Goal: Navigation & Orientation: Find specific page/section

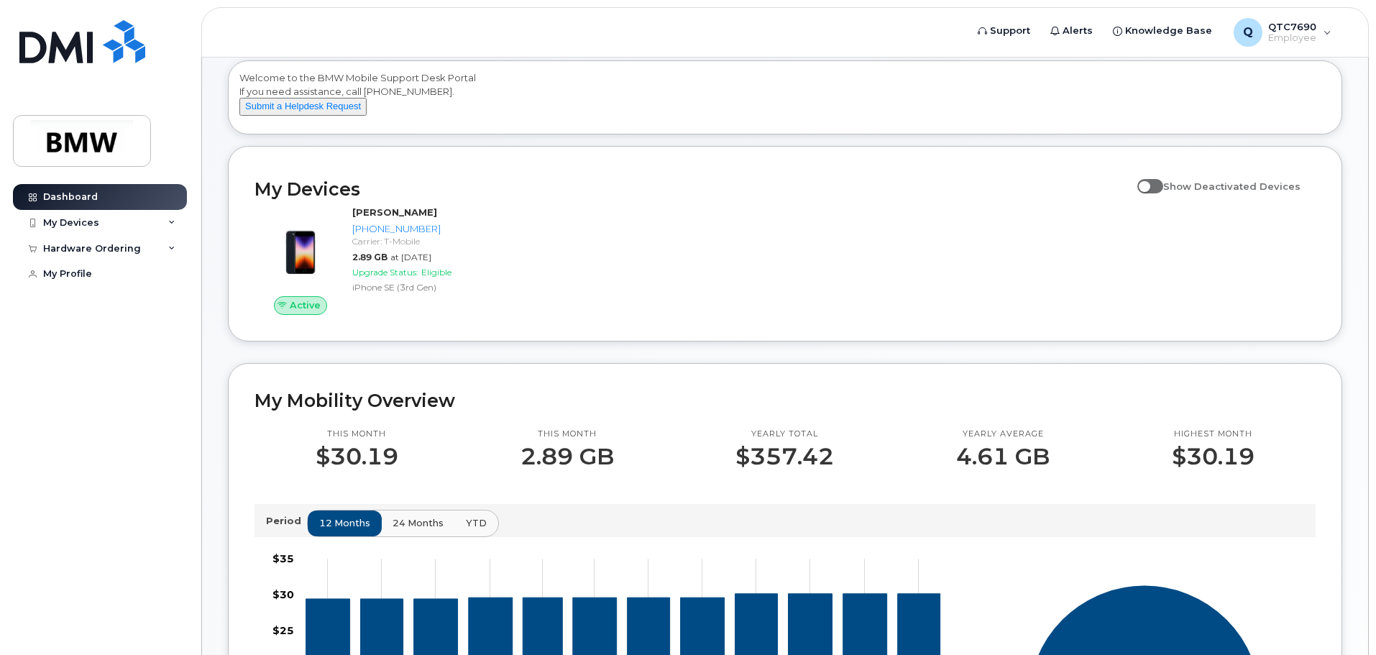
scroll to position [144, 0]
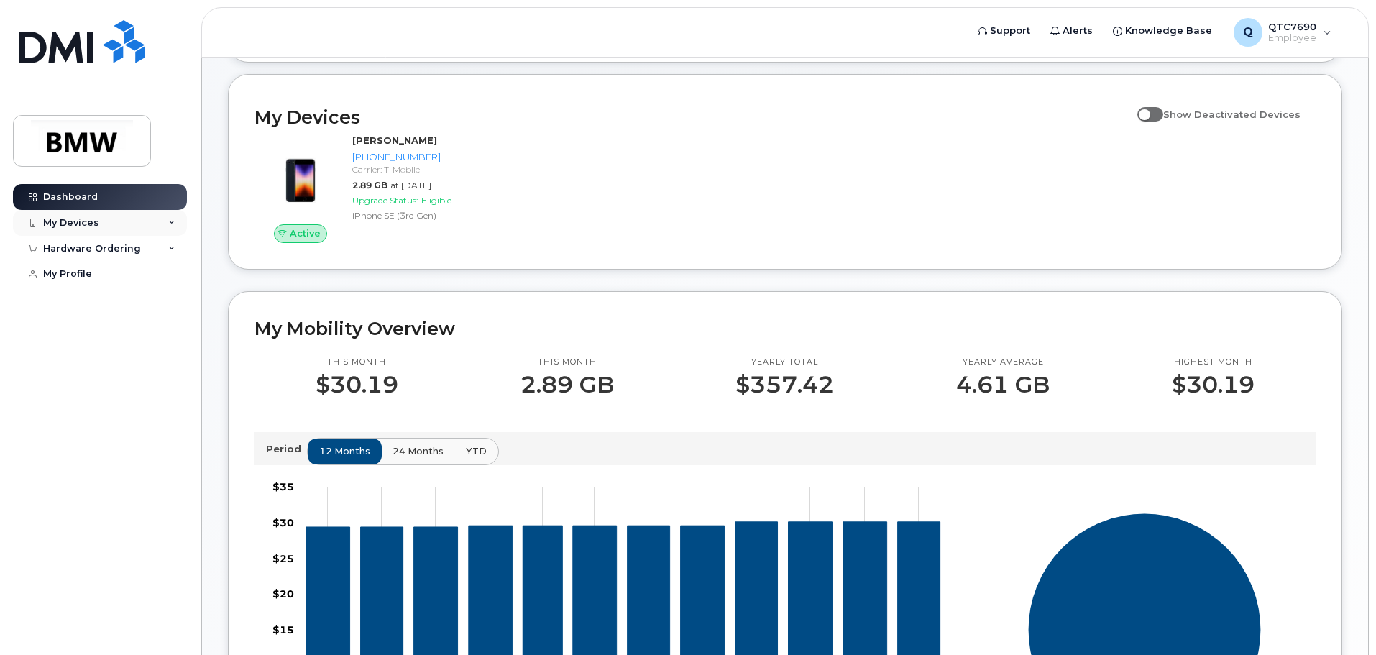
click at [147, 218] on div "My Devices" at bounding box center [100, 223] width 174 height 26
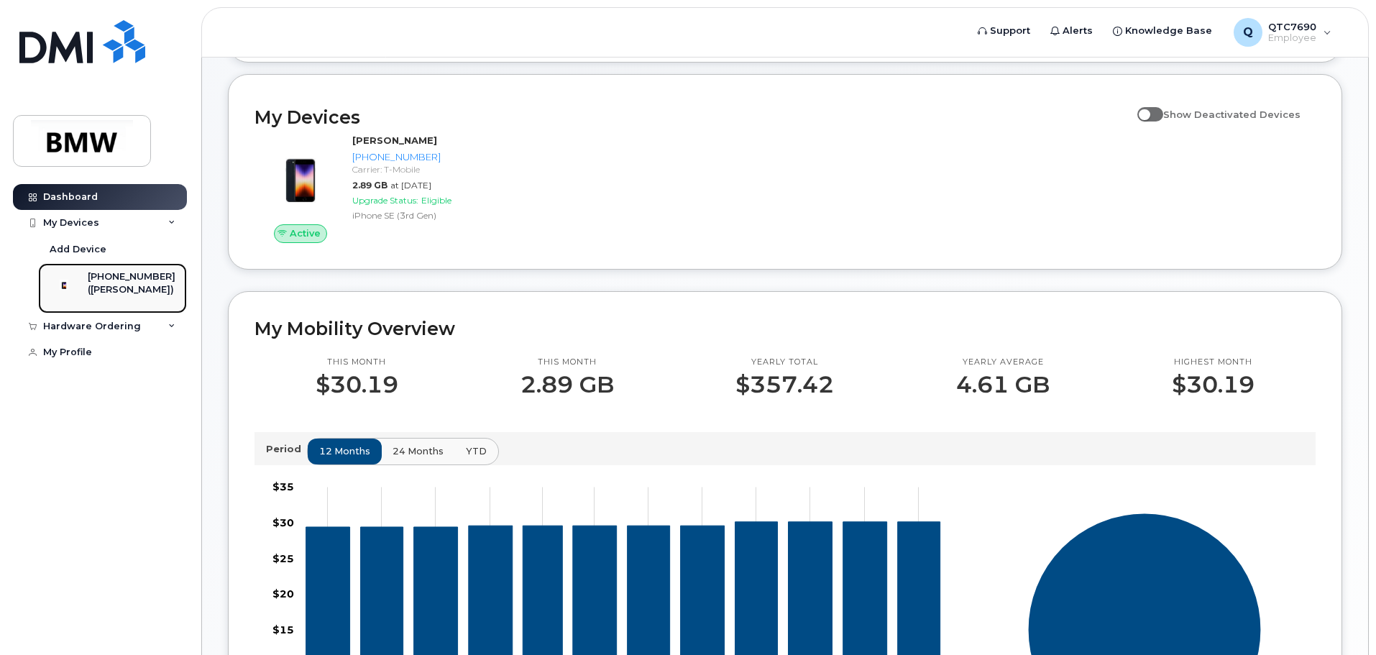
click at [109, 295] on div "([PERSON_NAME])" at bounding box center [132, 289] width 88 height 13
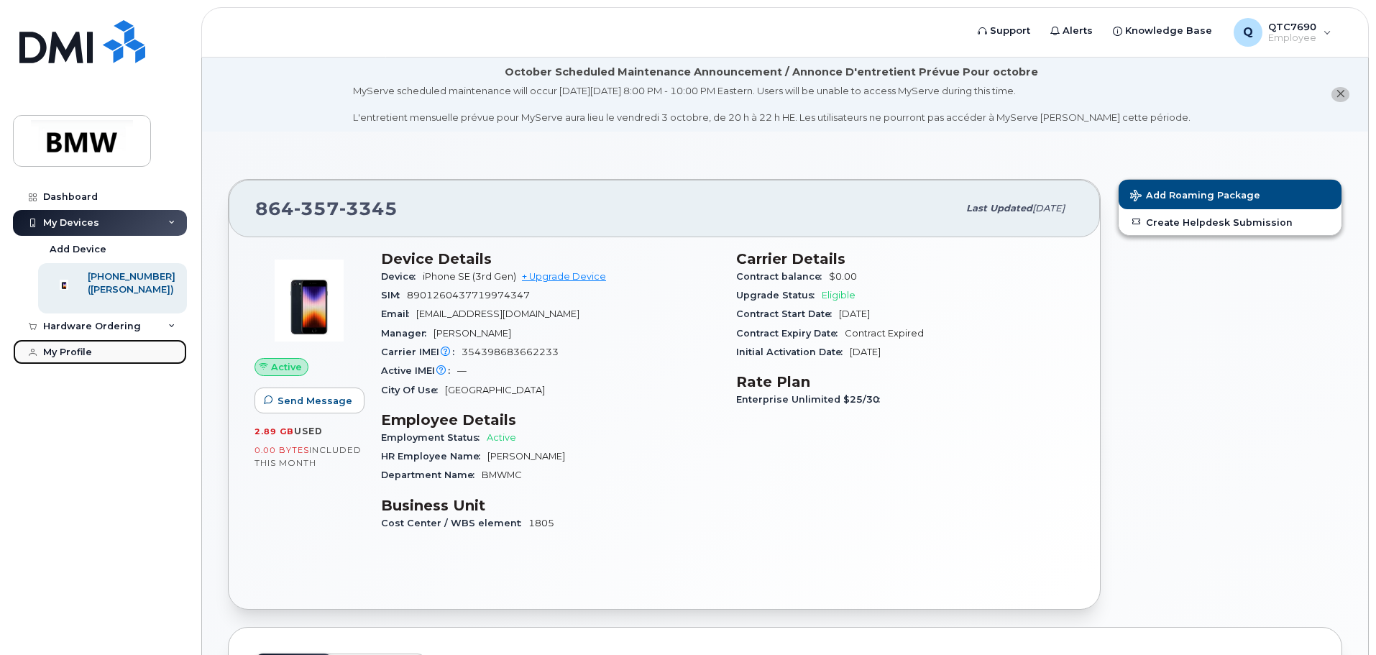
click at [109, 365] on link "My Profile" at bounding box center [100, 352] width 174 height 26
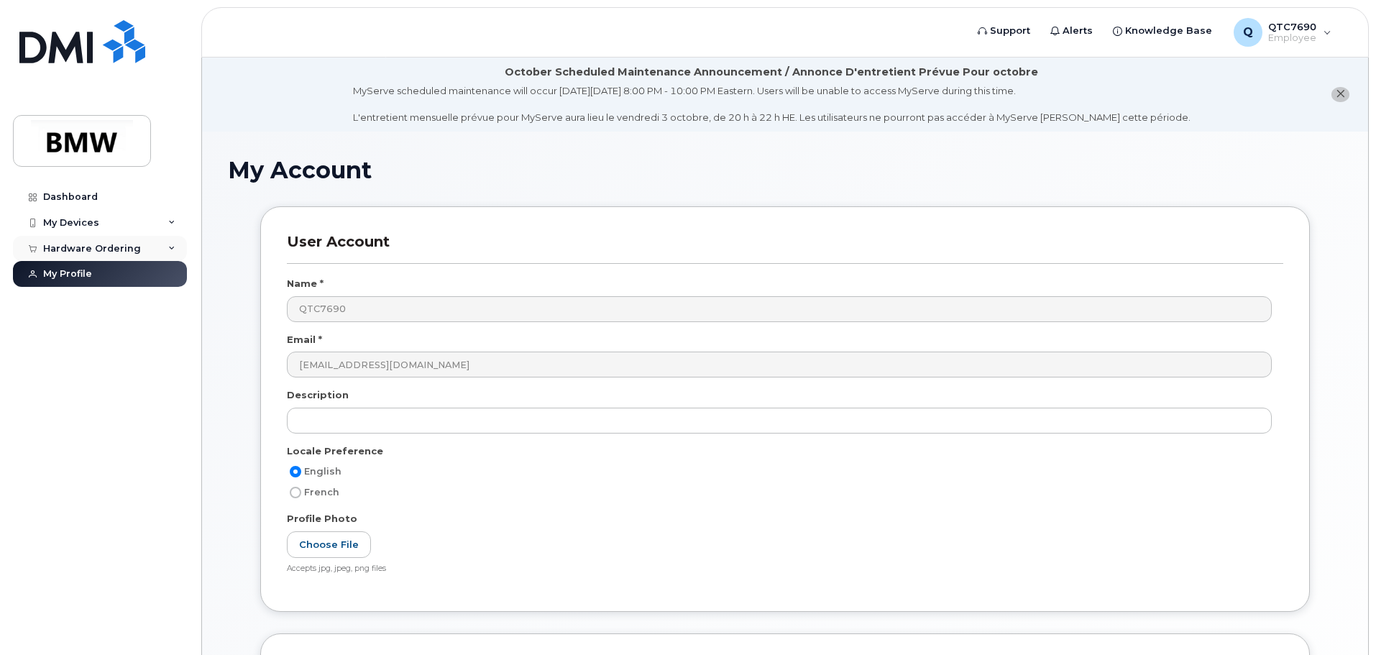
click at [166, 249] on div "Hardware Ordering" at bounding box center [100, 249] width 174 height 26
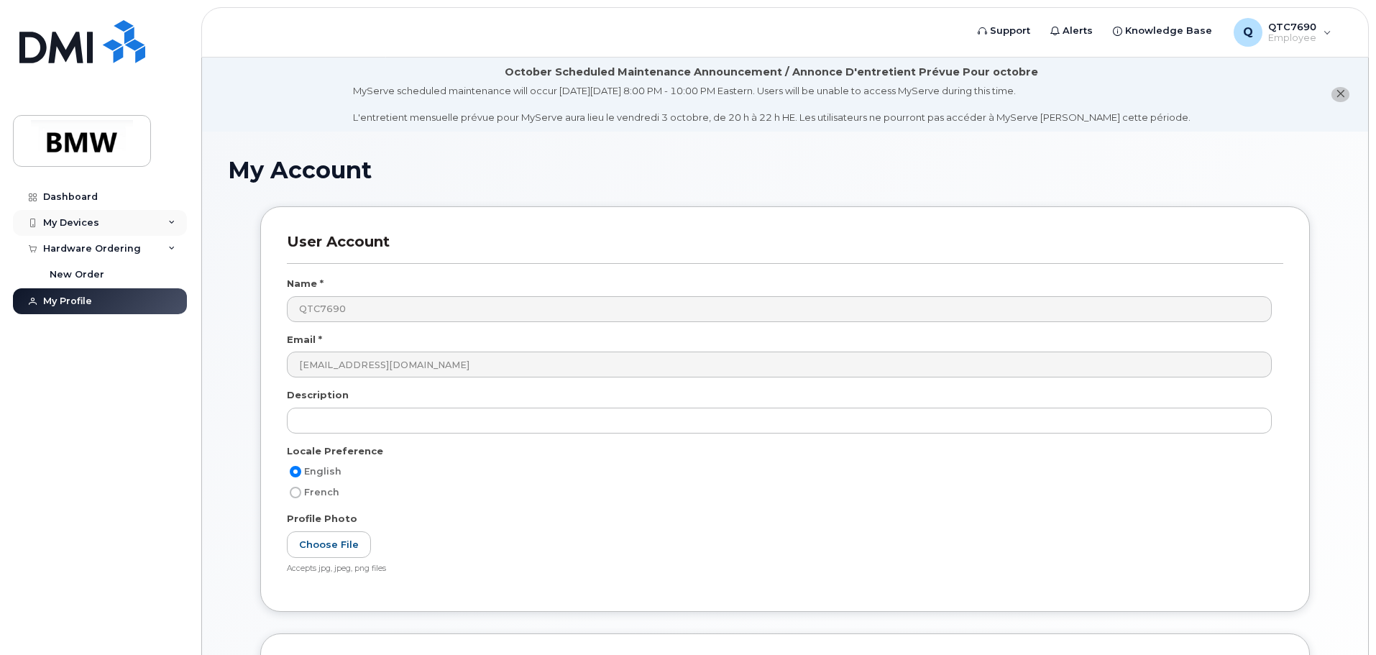
click at [174, 224] on icon at bounding box center [171, 222] width 7 height 7
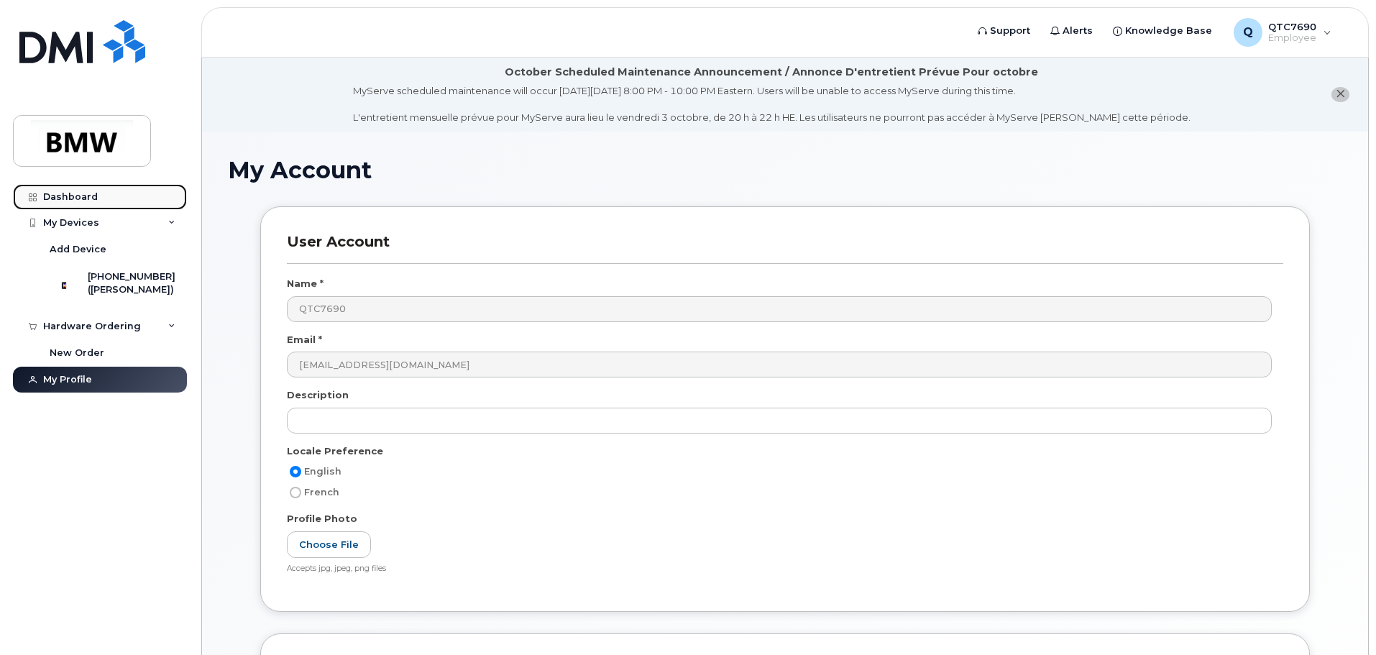
click at [157, 208] on link "Dashboard" at bounding box center [100, 197] width 174 height 26
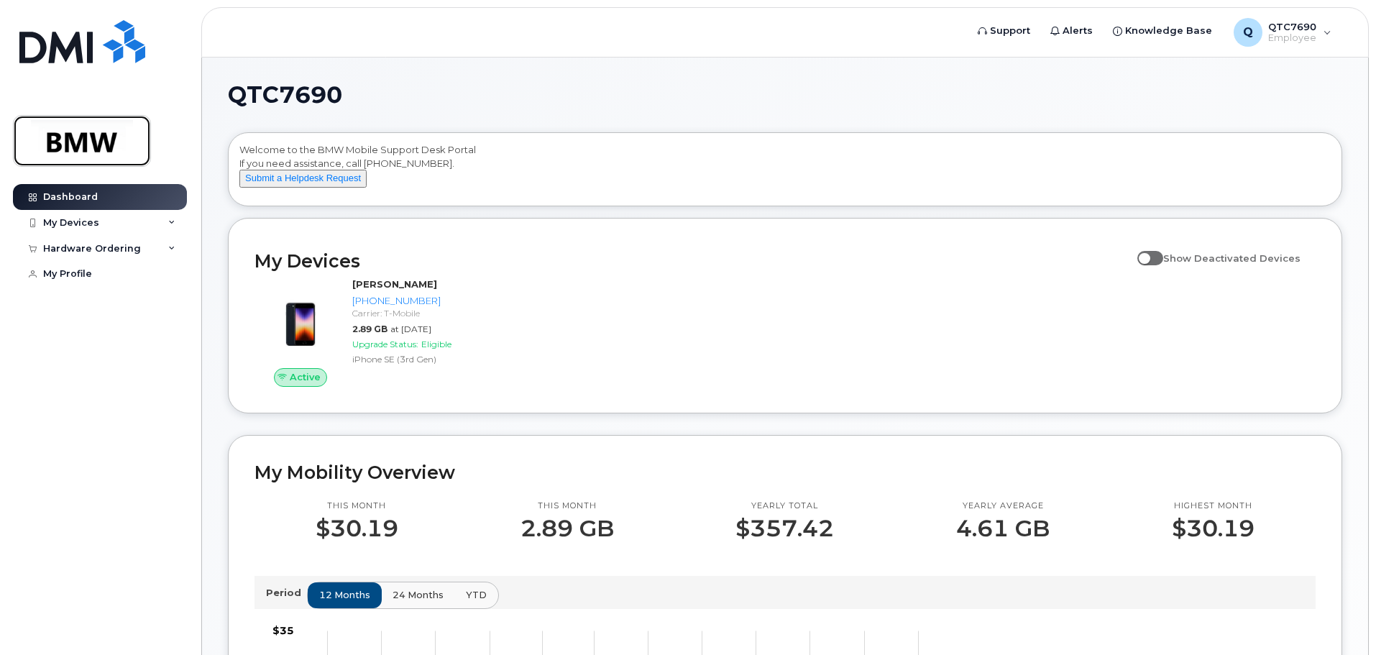
click at [88, 153] on img at bounding box center [82, 141] width 111 height 42
click at [1327, 25] on div "Q QTC7690 Employee" at bounding box center [1282, 32] width 118 height 29
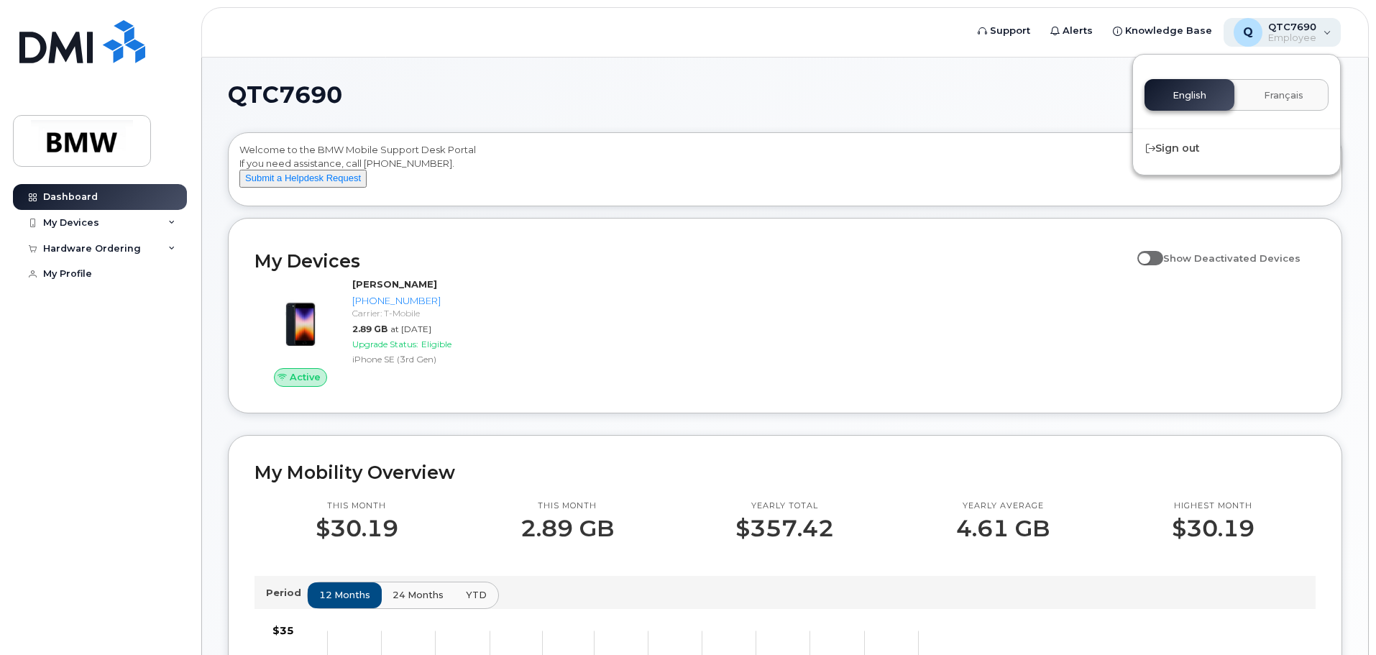
click at [1327, 25] on div "Q QTC7690 Employee" at bounding box center [1282, 32] width 118 height 29
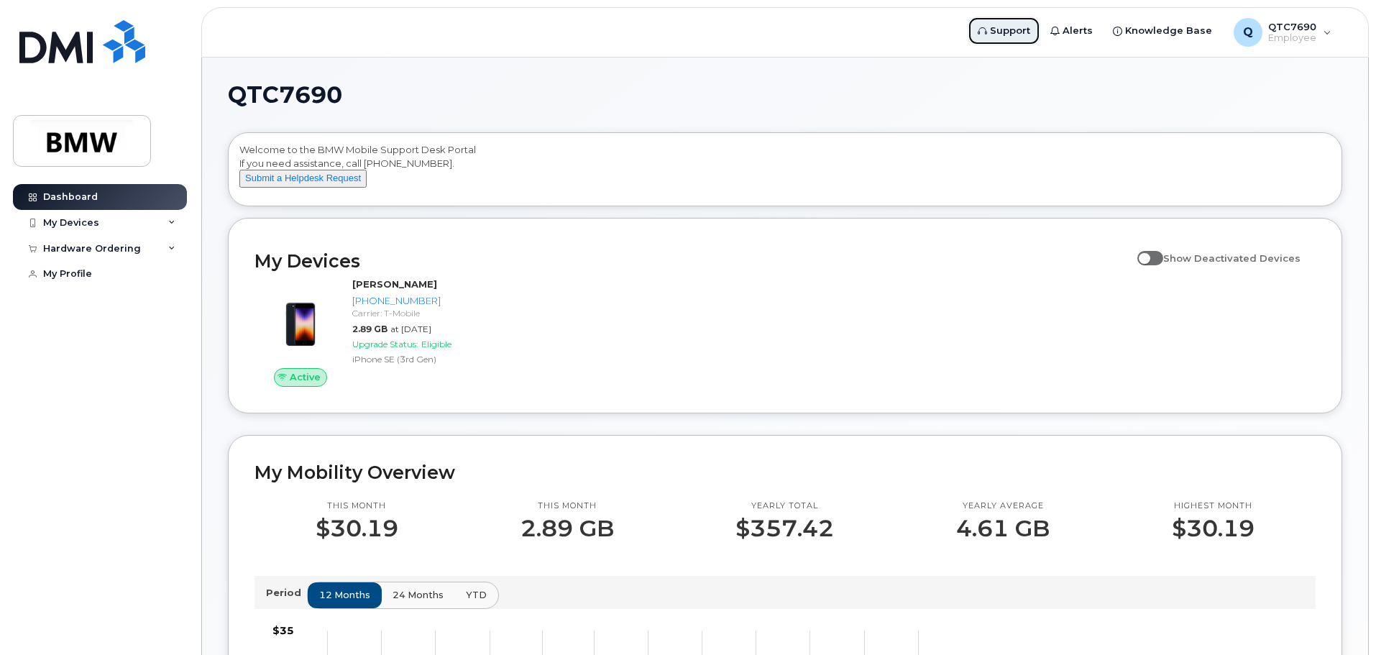
click at [1013, 30] on span "Support" at bounding box center [1010, 31] width 40 height 14
